Goal: Transaction & Acquisition: Purchase product/service

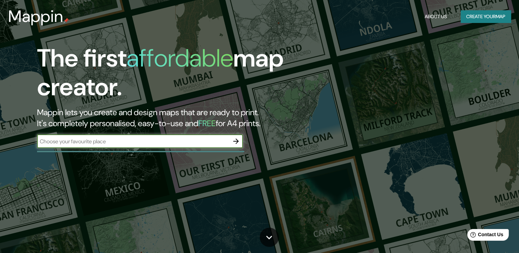
click at [137, 144] on input "text" at bounding box center [133, 141] width 192 height 8
type input "[GEOGRAPHIC_DATA][PERSON_NAME]"
click at [234, 139] on icon "button" at bounding box center [236, 141] width 8 height 8
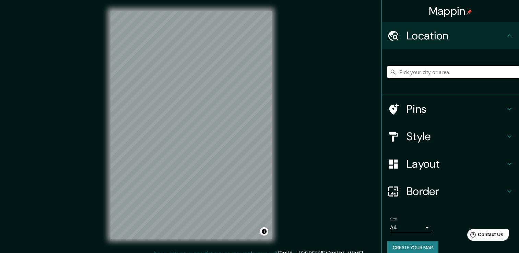
click at [437, 71] on input "Pick your city or area" at bounding box center [453, 72] width 132 height 12
type input "[GEOGRAPHIC_DATA], [GEOGRAPHIC_DATA], [GEOGRAPHIC_DATA], [PERSON_NAME][GEOGRAPH…"
click at [511, 71] on icon "Clear" at bounding box center [513, 72] width 4 height 4
click at [489, 74] on input "[GEOGRAPHIC_DATA][PERSON_NAME], [GEOGRAPHIC_DATA][PERSON_NAME], [GEOGRAPHIC_DAT…" at bounding box center [453, 72] width 132 height 12
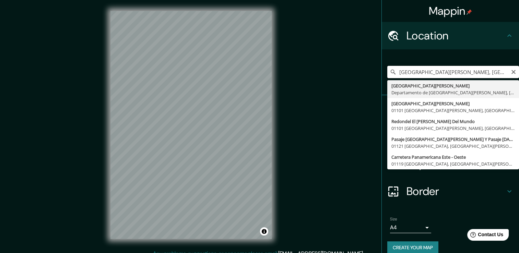
click at [501, 73] on input "[GEOGRAPHIC_DATA][PERSON_NAME], [GEOGRAPHIC_DATA][PERSON_NAME], [GEOGRAPHIC_DAT…" at bounding box center [453, 72] width 132 height 12
paste input "NUEVO CUSCATLÁN"
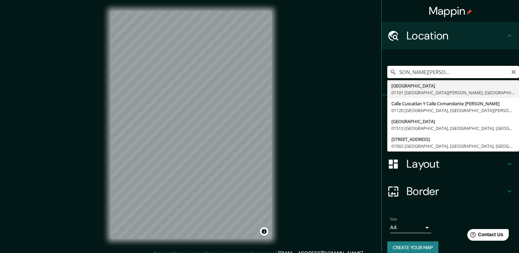
scroll to position [0, 0]
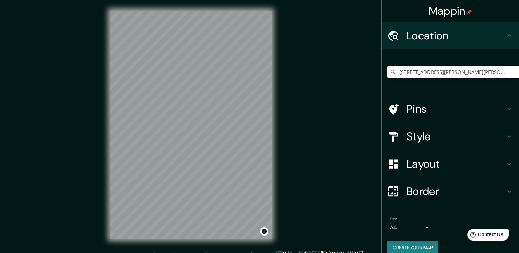
type input "[STREET_ADDRESS][PERSON_NAME][PERSON_NAME][PERSON_NAME]"
click at [398, 164] on div at bounding box center [396, 164] width 19 height 12
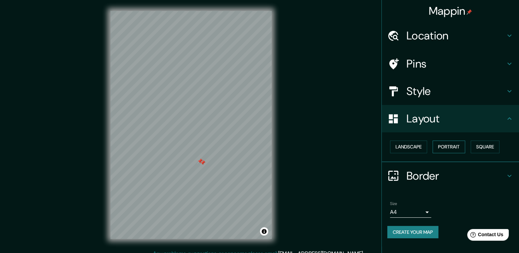
click at [456, 146] on button "Portrait" at bounding box center [448, 147] width 33 height 13
click at [407, 143] on button "Landscape" at bounding box center [408, 147] width 37 height 13
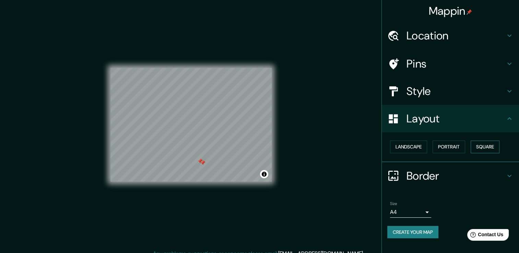
click at [483, 149] on button "Square" at bounding box center [484, 147] width 29 height 13
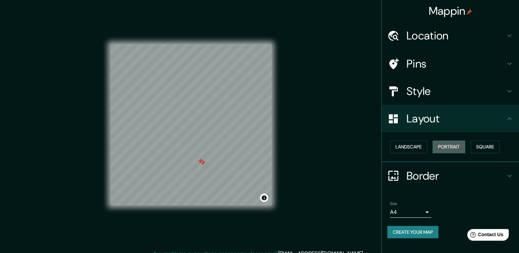
click at [444, 149] on button "Portrait" at bounding box center [448, 147] width 33 height 13
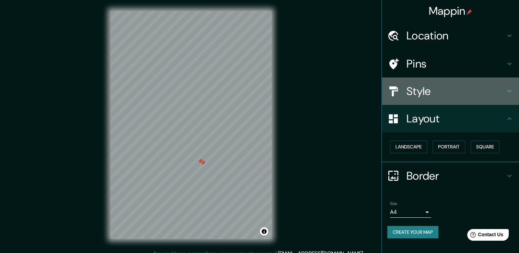
click at [427, 88] on h4 "Style" at bounding box center [455, 91] width 99 height 14
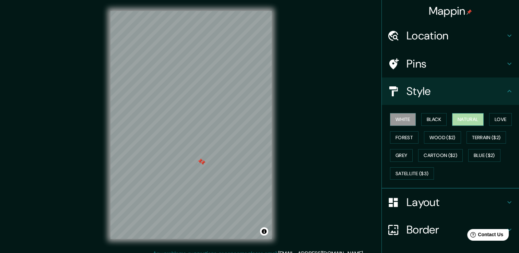
click at [463, 117] on button "Natural" at bounding box center [468, 119] width 32 height 13
click at [498, 119] on button "Love" at bounding box center [500, 119] width 23 height 13
click at [476, 119] on button "Natural" at bounding box center [468, 119] width 32 height 13
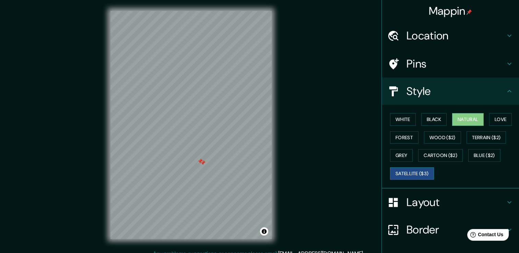
click at [419, 172] on button "Satellite ($3)" at bounding box center [412, 173] width 44 height 13
click at [398, 153] on button "Grey" at bounding box center [401, 155] width 23 height 13
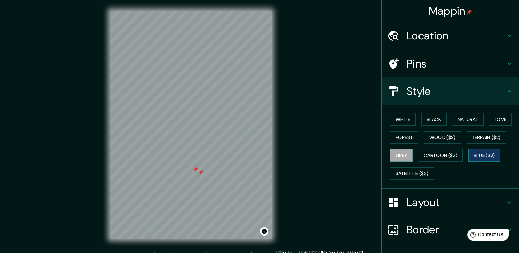
click at [485, 156] on button "Blue ($2)" at bounding box center [484, 155] width 32 height 13
click at [406, 64] on h4 "Pins" at bounding box center [455, 64] width 99 height 14
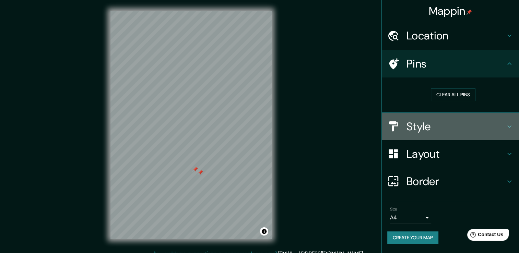
click at [428, 128] on h4 "Style" at bounding box center [455, 127] width 99 height 14
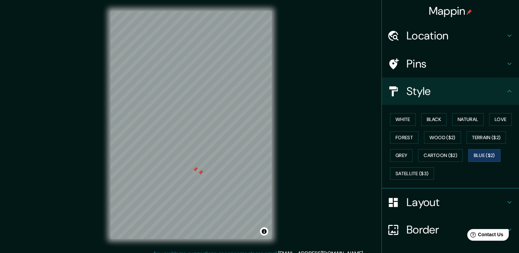
click at [411, 29] on h4 "Location" at bounding box center [455, 36] width 99 height 14
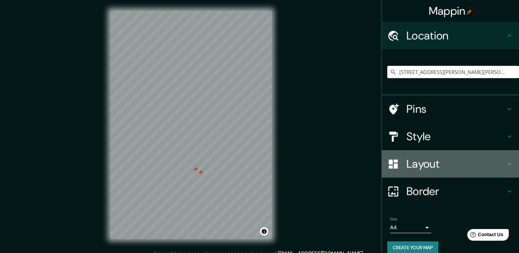
click at [413, 162] on h4 "Layout" at bounding box center [455, 164] width 99 height 14
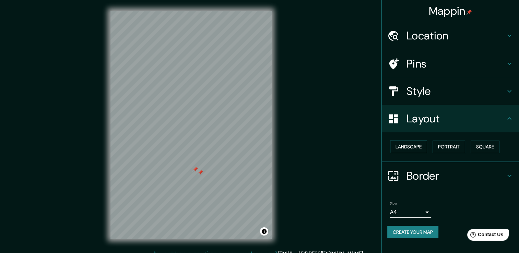
click at [419, 145] on button "Landscape" at bounding box center [408, 147] width 37 height 13
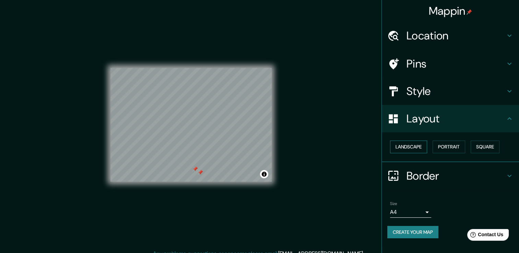
click at [421, 145] on button "Landscape" at bounding box center [408, 147] width 37 height 13
click at [417, 90] on h4 "Style" at bounding box center [455, 91] width 99 height 14
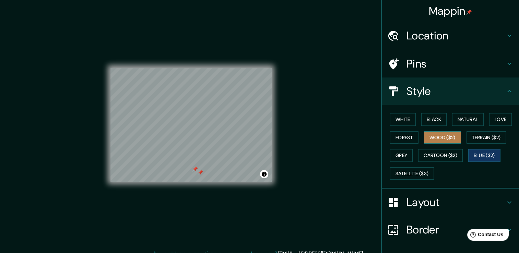
click at [445, 138] on button "Wood ($2)" at bounding box center [442, 137] width 37 height 13
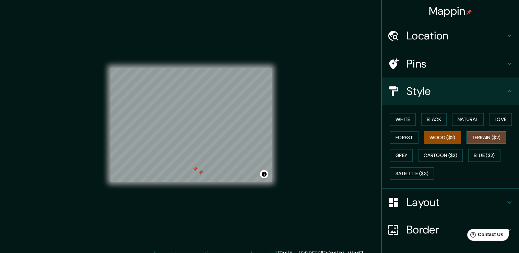
click at [472, 134] on button "Terrain ($2)" at bounding box center [486, 137] width 40 height 13
click at [436, 156] on button "Cartoon ($2)" at bounding box center [440, 155] width 45 height 13
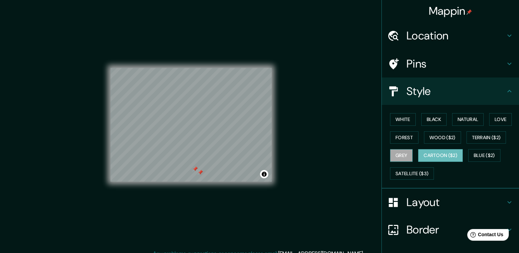
click at [401, 157] on button "Grey" at bounding box center [401, 155] width 23 height 13
click at [393, 113] on button "White" at bounding box center [403, 119] width 26 height 13
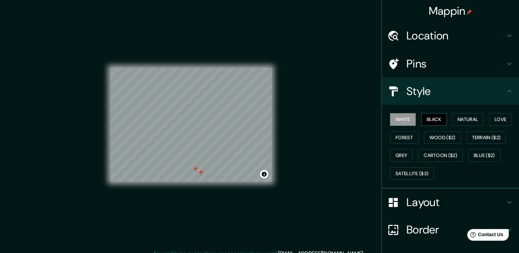
click at [436, 121] on button "Black" at bounding box center [434, 119] width 26 height 13
click at [476, 114] on button "Natural" at bounding box center [468, 119] width 32 height 13
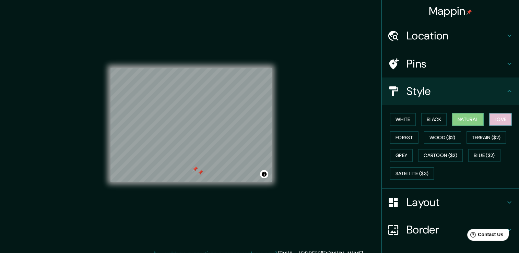
click at [489, 115] on button "Love" at bounding box center [500, 119] width 23 height 13
click at [471, 118] on button "Natural" at bounding box center [468, 119] width 32 height 13
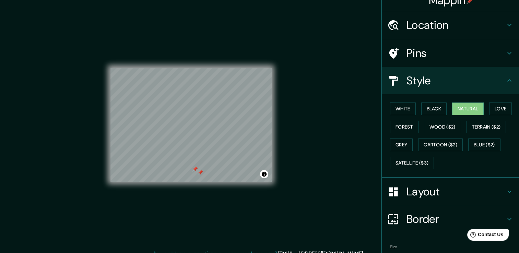
scroll to position [46, 0]
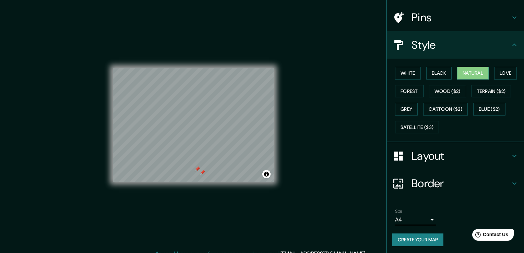
click at [424, 218] on body "Mappin Location [GEOGRAPHIC_DATA][PERSON_NAME], [GEOGRAPHIC_DATA][PERSON_NAME],…" at bounding box center [262, 126] width 524 height 253
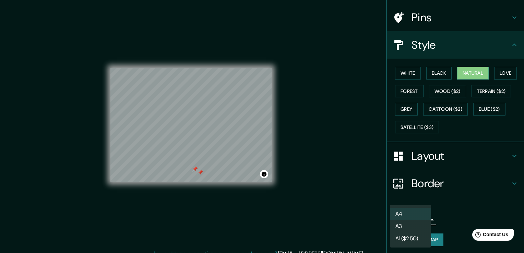
click at [442, 205] on div at bounding box center [262, 126] width 524 height 253
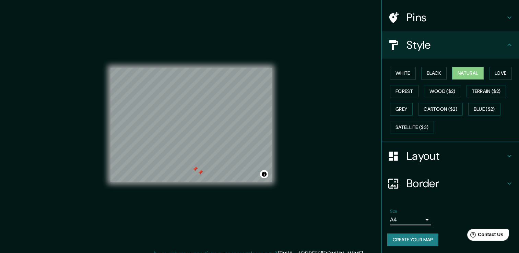
click at [404, 25] on div "Pins" at bounding box center [450, 17] width 137 height 27
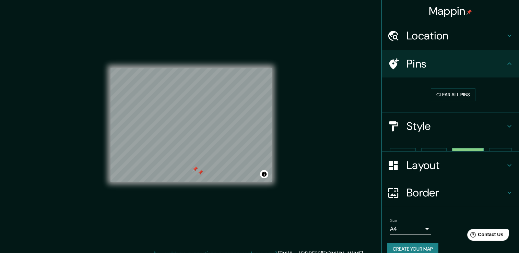
scroll to position [0, 0]
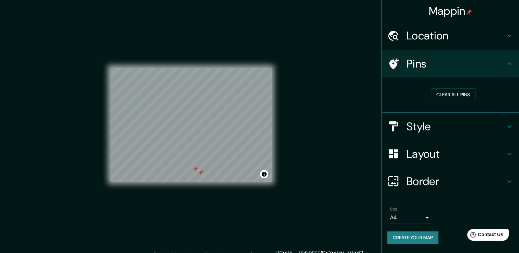
click at [437, 40] on h4 "Location" at bounding box center [455, 36] width 99 height 14
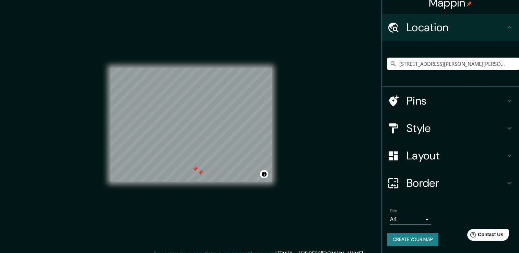
scroll to position [9, 0]
click at [4, 2] on div "Mappin Location [GEOGRAPHIC_DATA][PERSON_NAME], [GEOGRAPHIC_DATA][PERSON_NAME],…" at bounding box center [259, 130] width 519 height 261
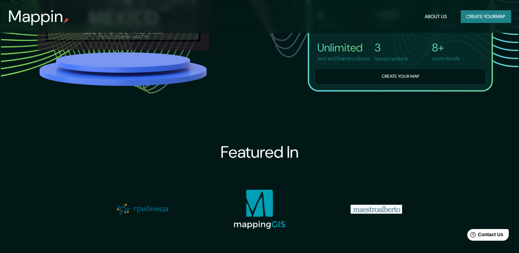
scroll to position [580, 0]
